Goal: Find specific page/section: Find specific page/section

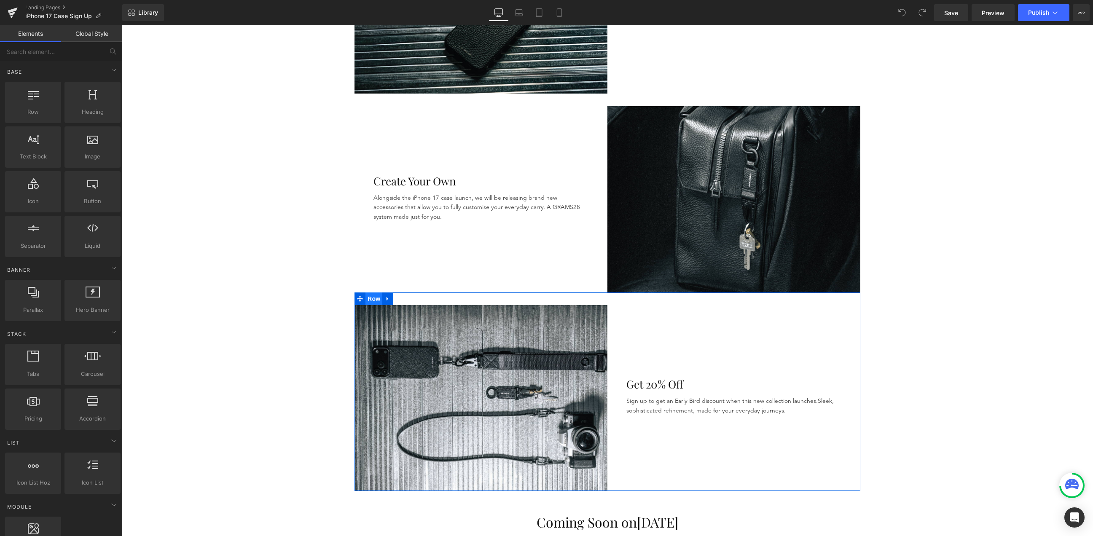
scroll to position [531, 0]
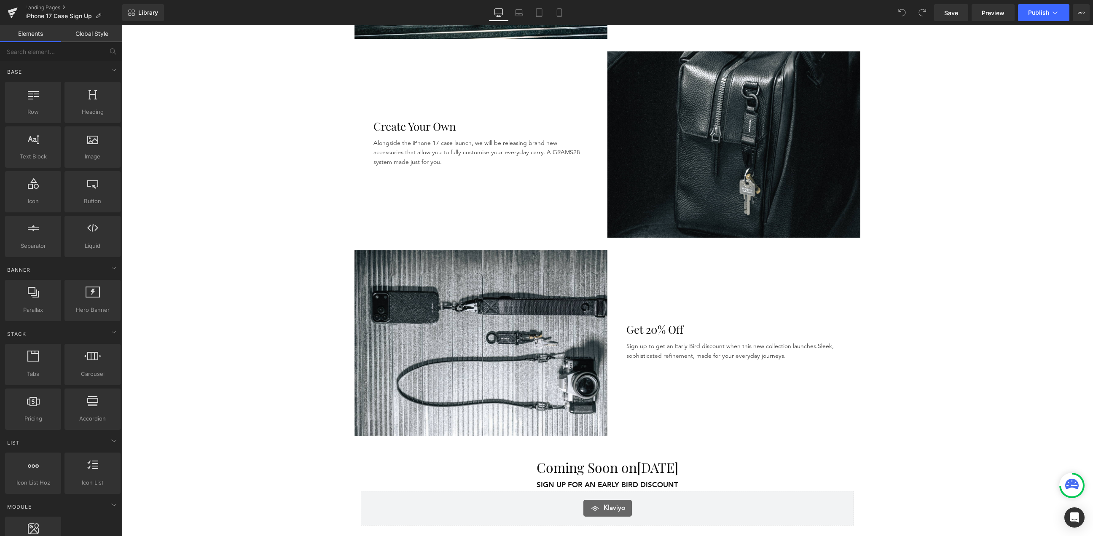
click at [267, 405] on div "Hero Banner ★★★★★ LOVED BY OVER 110,000 CUSTOMERS Heading Artisanal Functional …" at bounding box center [608, 120] width 972 height 1144
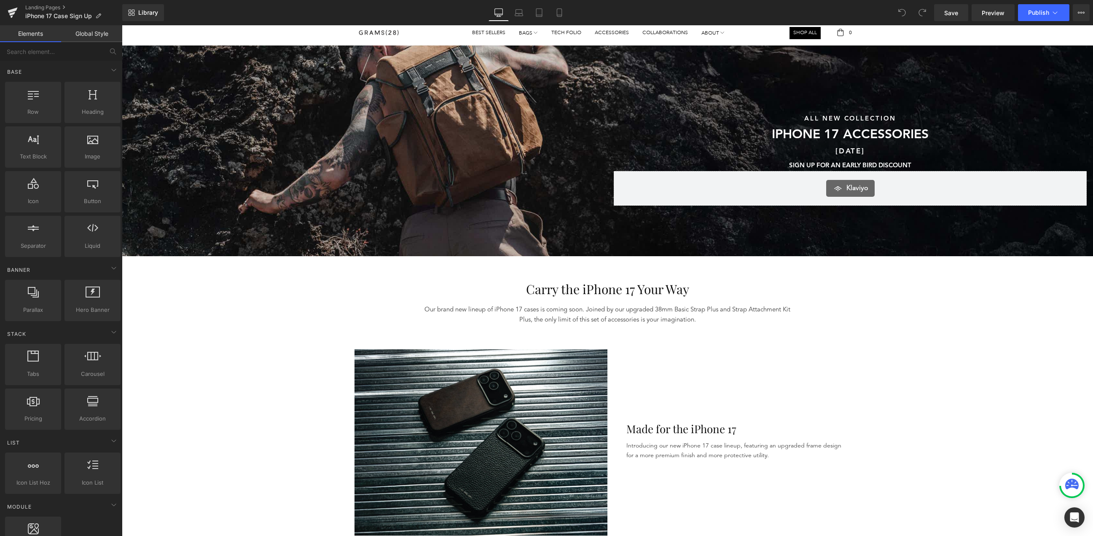
scroll to position [0, 0]
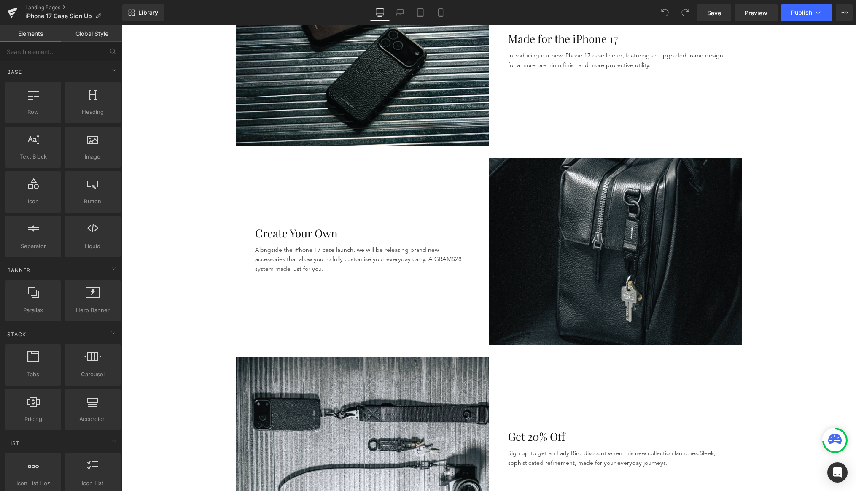
click at [169, 289] on div "Hero Banner ★★★★★ LOVED BY OVER 110,000 CUSTOMERS Heading Artisanal Functional …" at bounding box center [489, 227] width 734 height 1144
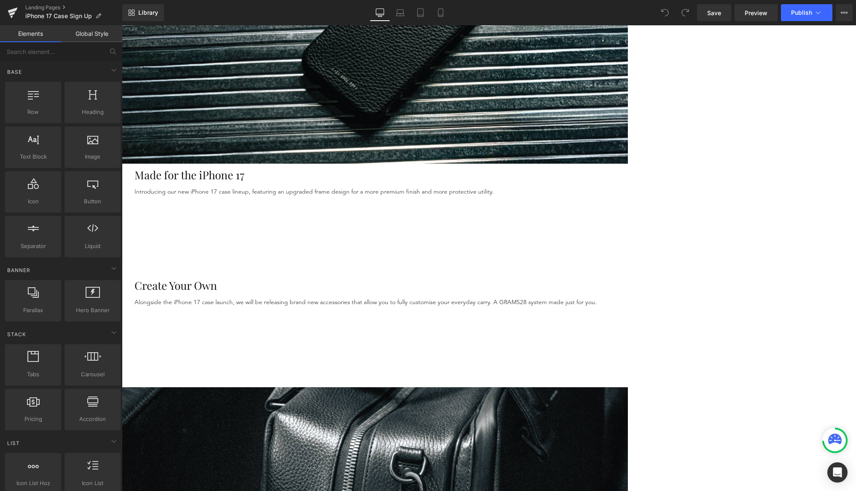
scroll to position [575, 0]
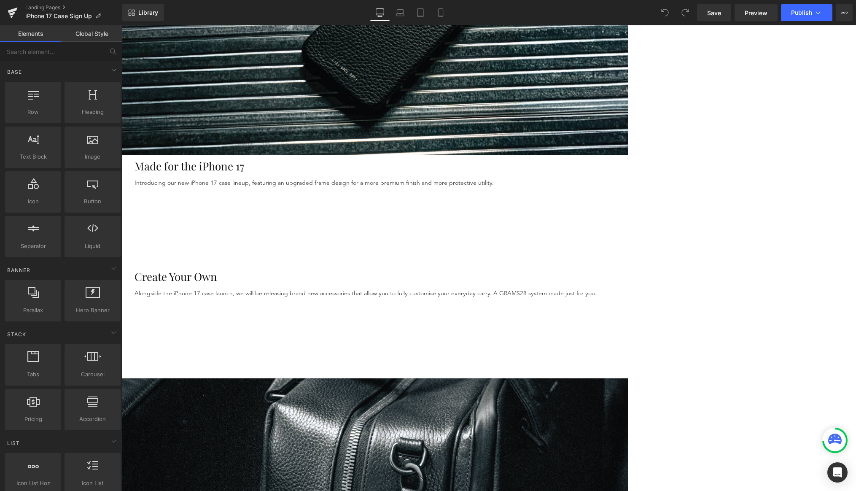
click at [196, 168] on div "Hero Banner ★★★★★ LOVED BY OVER 110,000 CUSTOMERS Heading Artisanal Functional …" at bounding box center [489, 496] width 734 height 1982
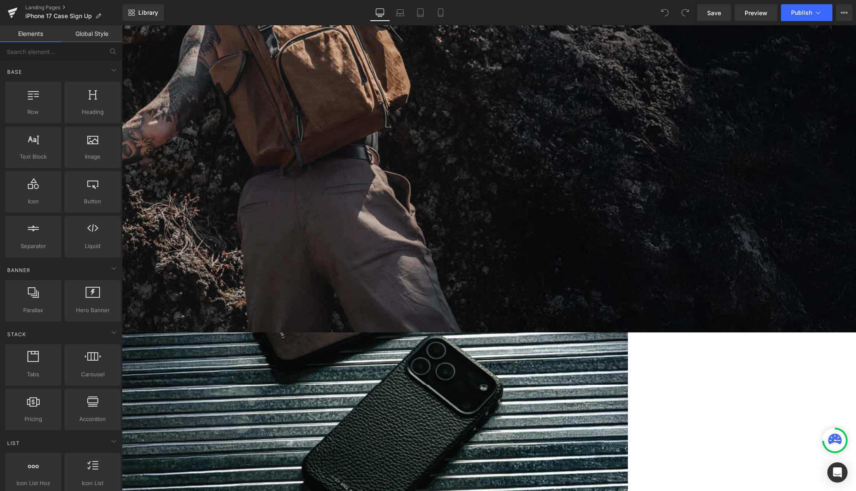
scroll to position [0, 0]
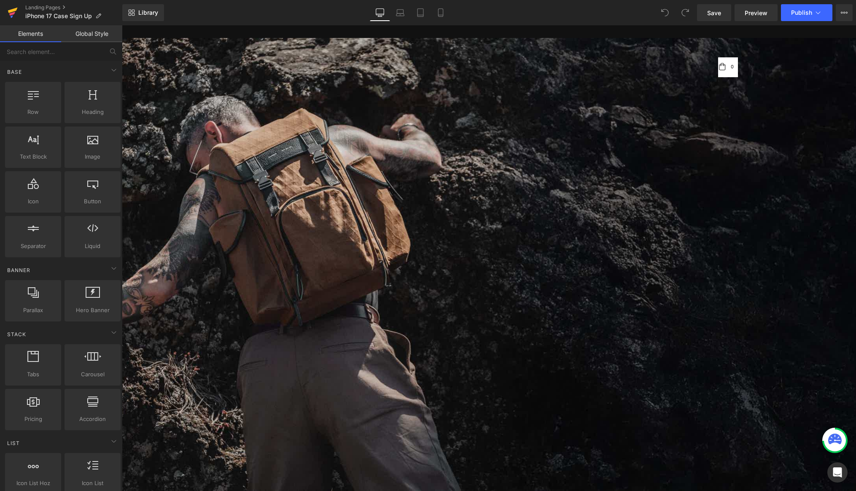
click at [12, 13] on icon at bounding box center [12, 14] width 6 height 4
